Goal: Find specific page/section: Find specific page/section

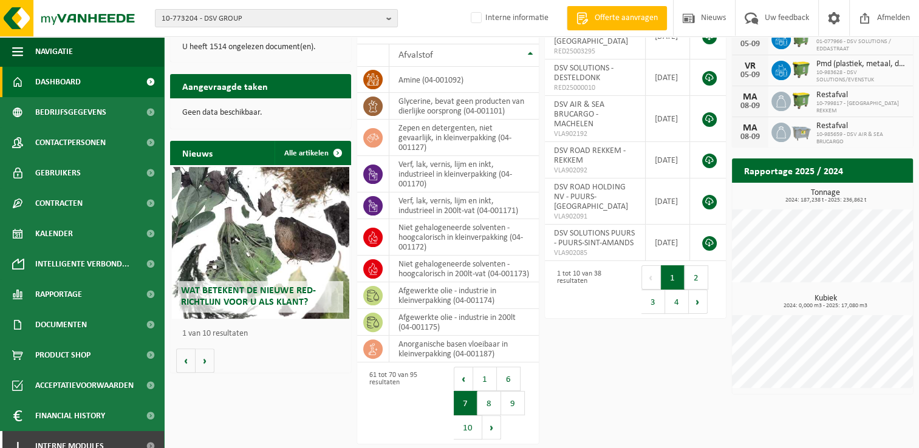
scroll to position [13, 0]
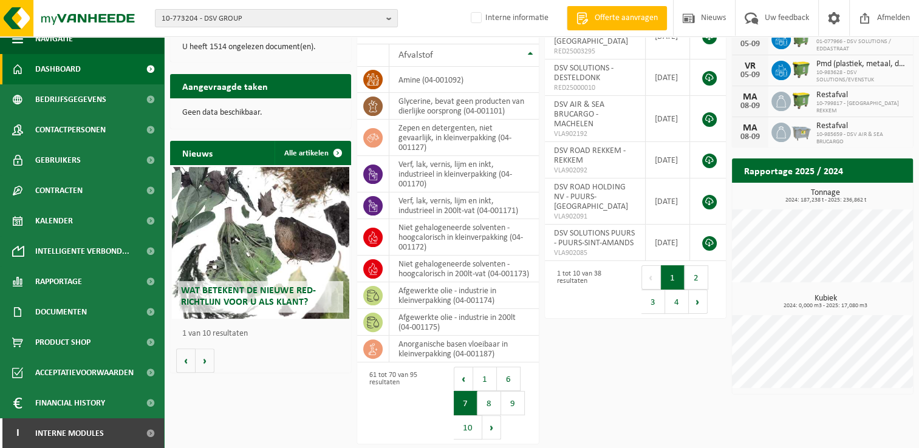
click at [236, 19] on span "10-773204 - DSV GROUP" at bounding box center [271, 19] width 220 height 18
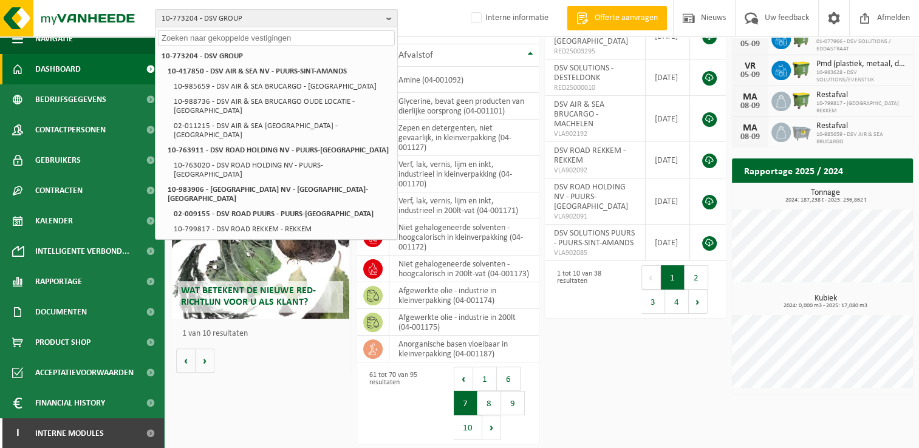
click at [231, 35] on input "text" at bounding box center [276, 37] width 237 height 15
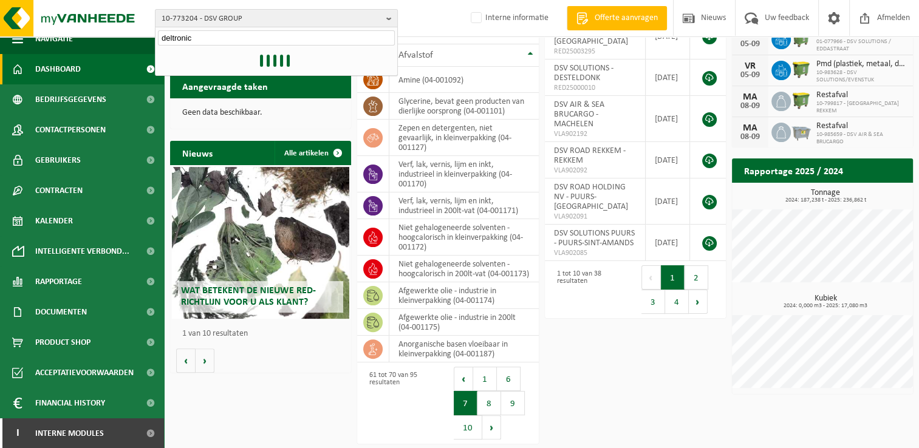
type input "deltronic"
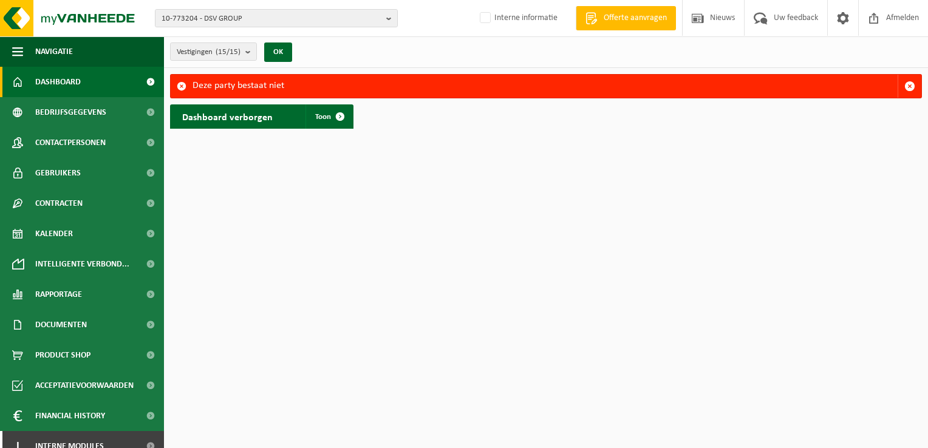
click at [292, 33] on div "10-773204 - DSV GROUP 10-773204 - DSV GROUP 10-417850 - DSV AIR & SEA NV - PUUR…" at bounding box center [464, 18] width 928 height 37
click at [295, 22] on span "10-773204 - DSV GROUP" at bounding box center [271, 19] width 220 height 18
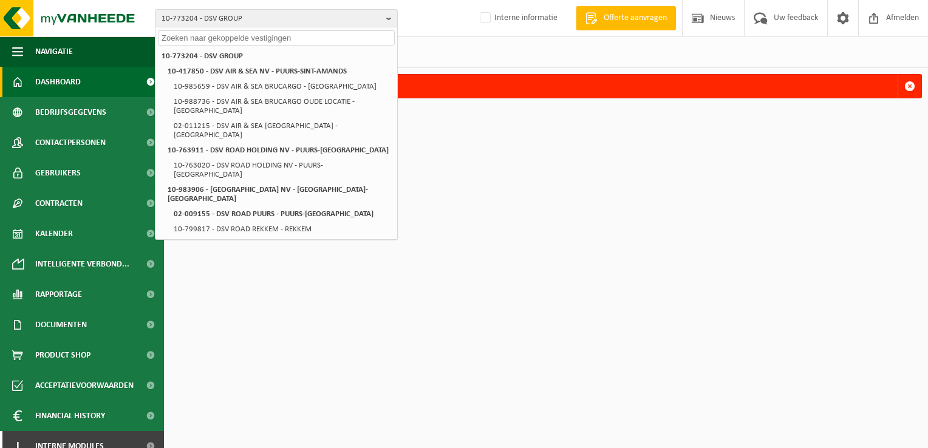
click at [270, 35] on input "text" at bounding box center [276, 37] width 237 height 15
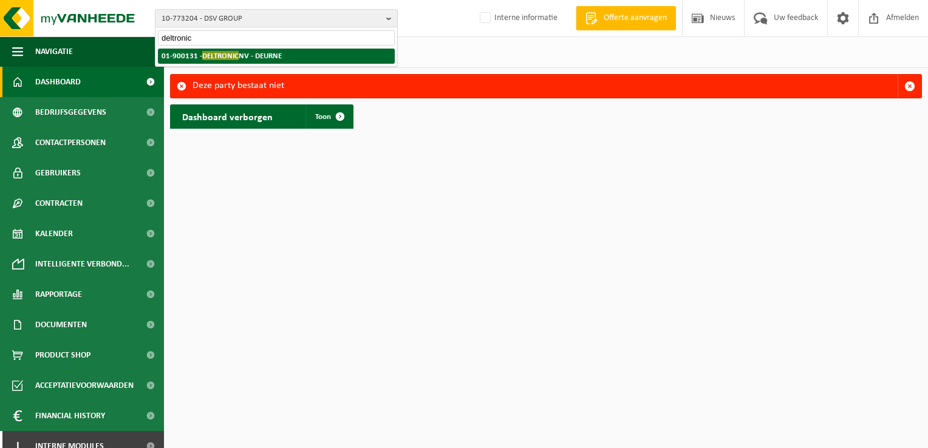
type input "deltronic"
click at [229, 57] on span "DELTRONIC" at bounding box center [220, 55] width 36 height 9
